Goal: Information Seeking & Learning: Learn about a topic

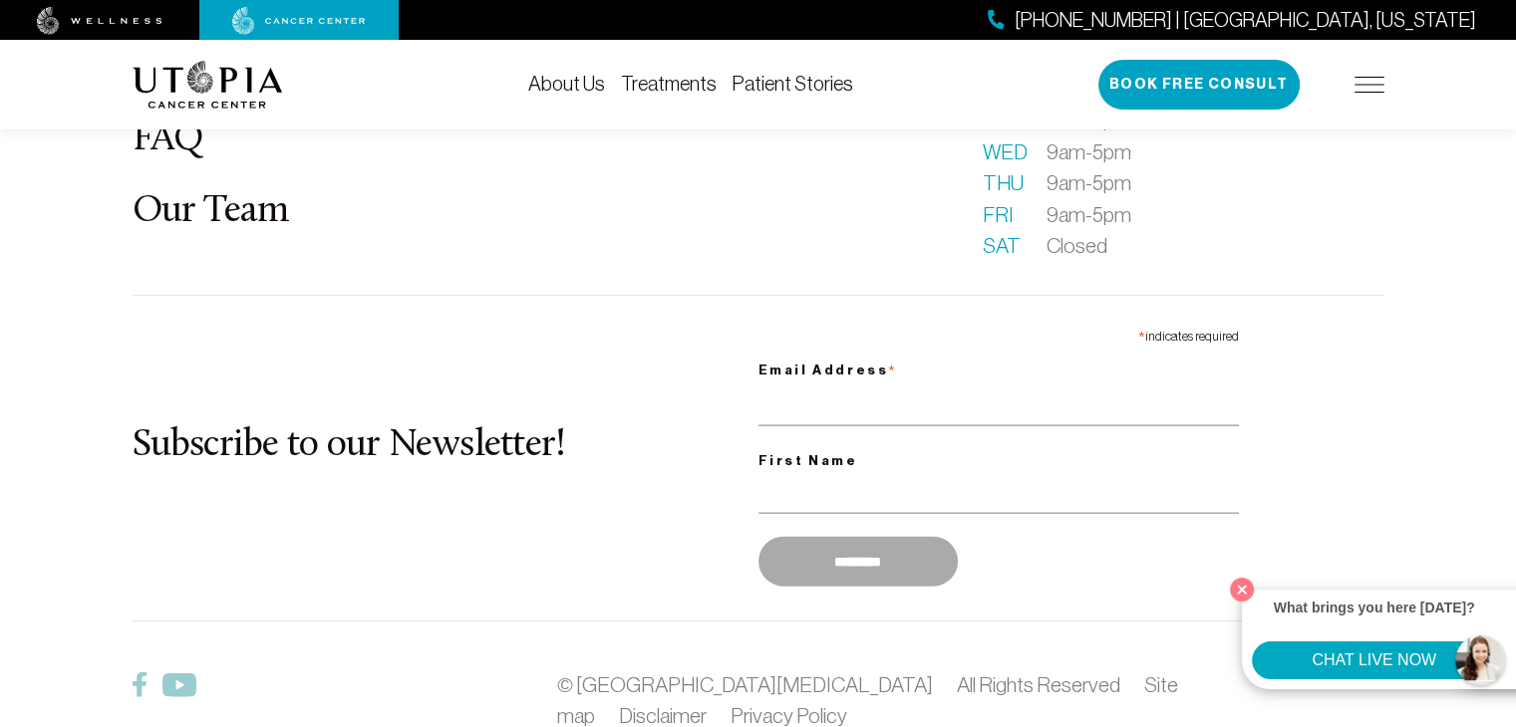
scroll to position [4241, 0]
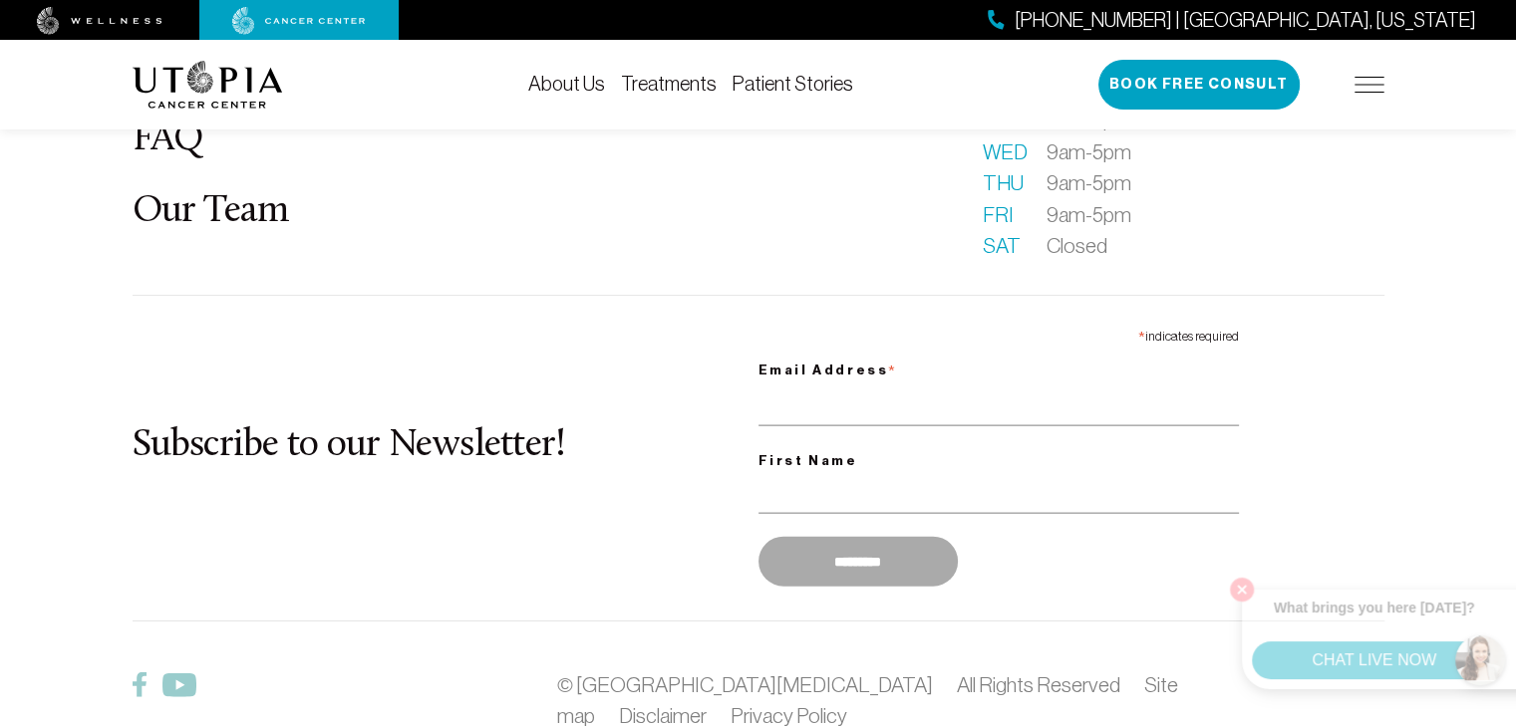
click at [574, 89] on link "About Us" at bounding box center [566, 84] width 77 height 22
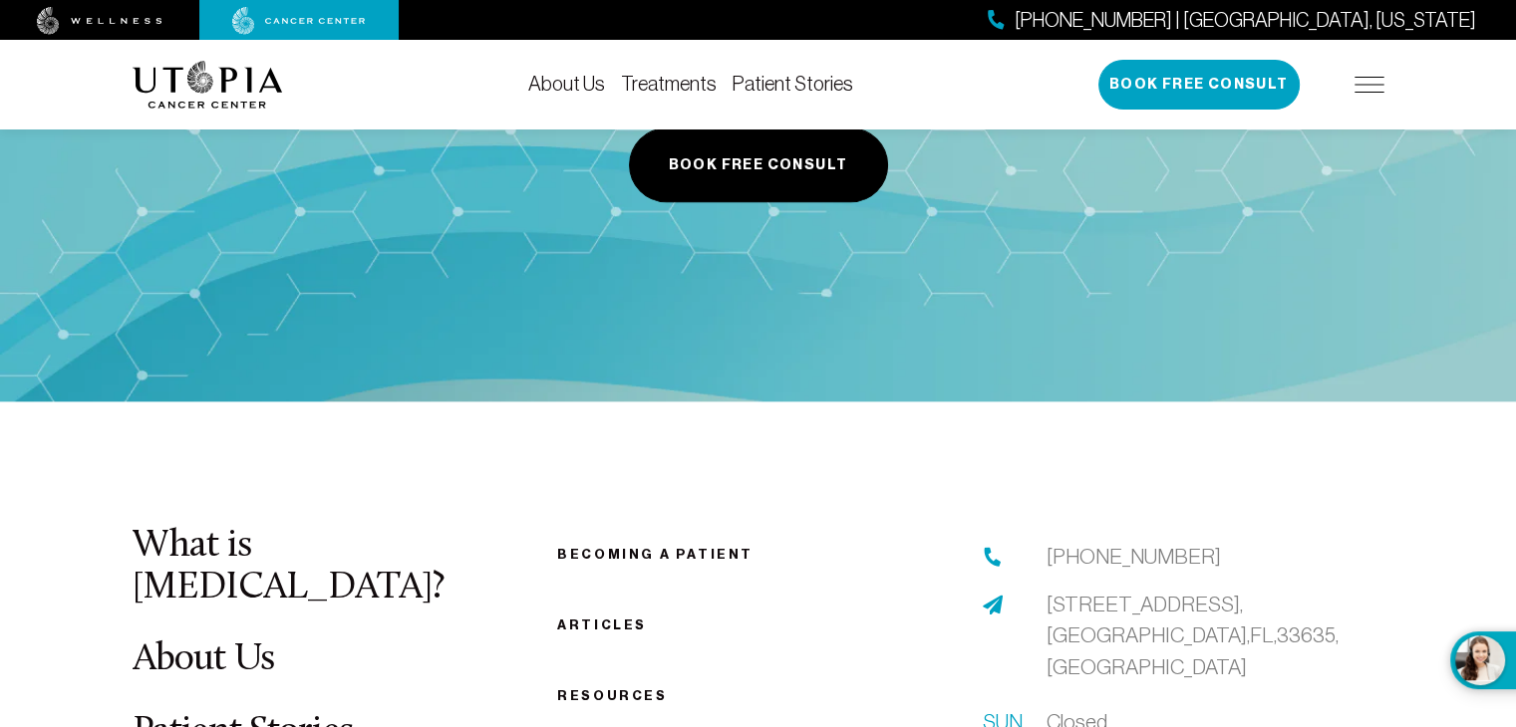
scroll to position [10065, 0]
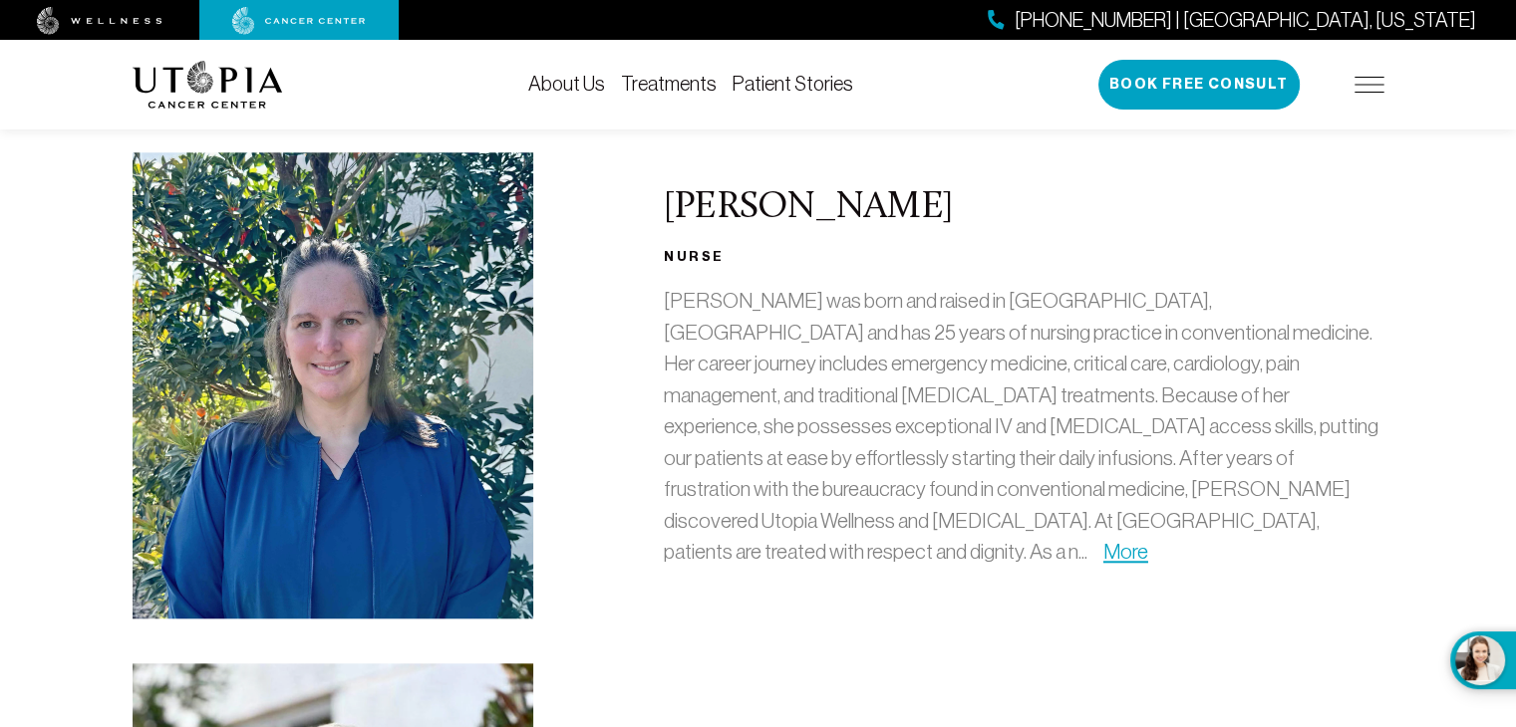
scroll to position [1295, 0]
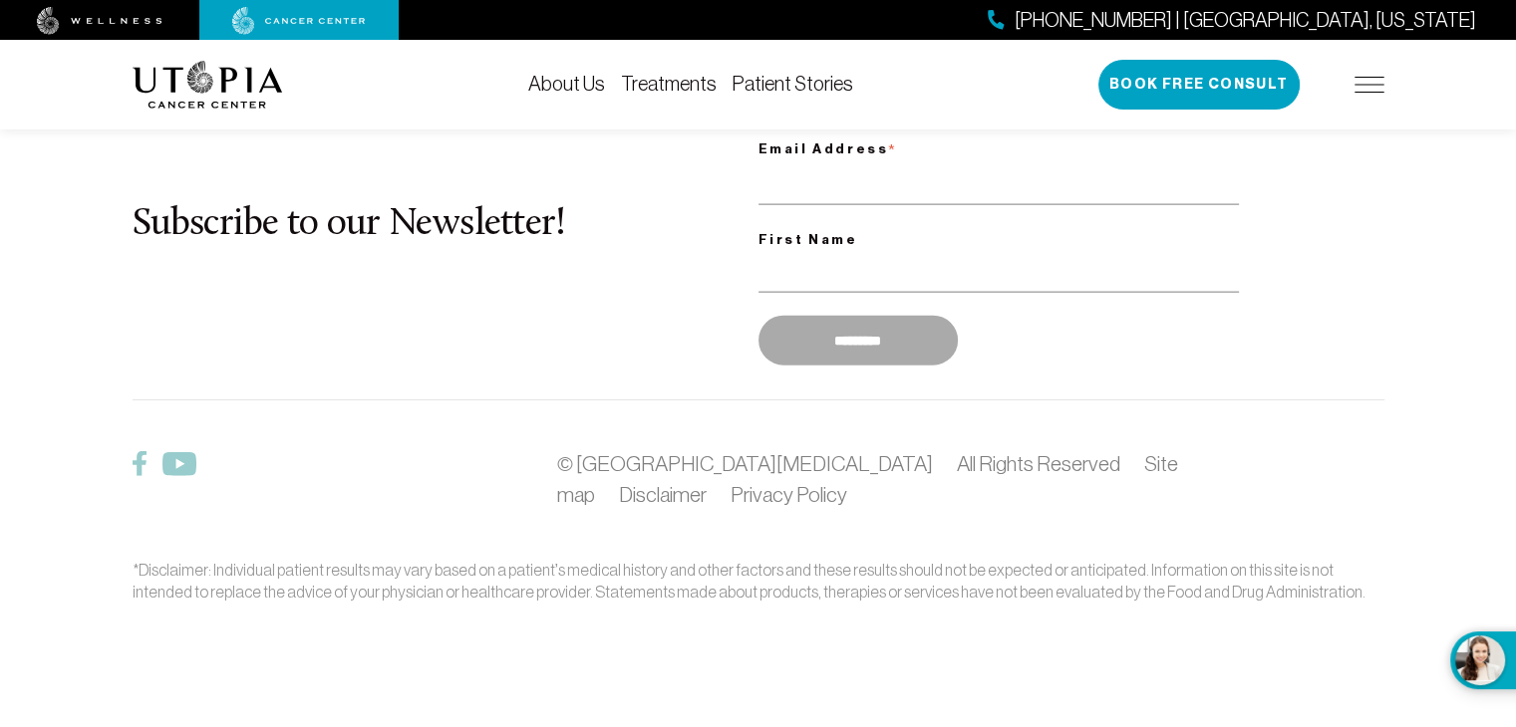
scroll to position [4241, 0]
